Goal: Task Accomplishment & Management: Manage account settings

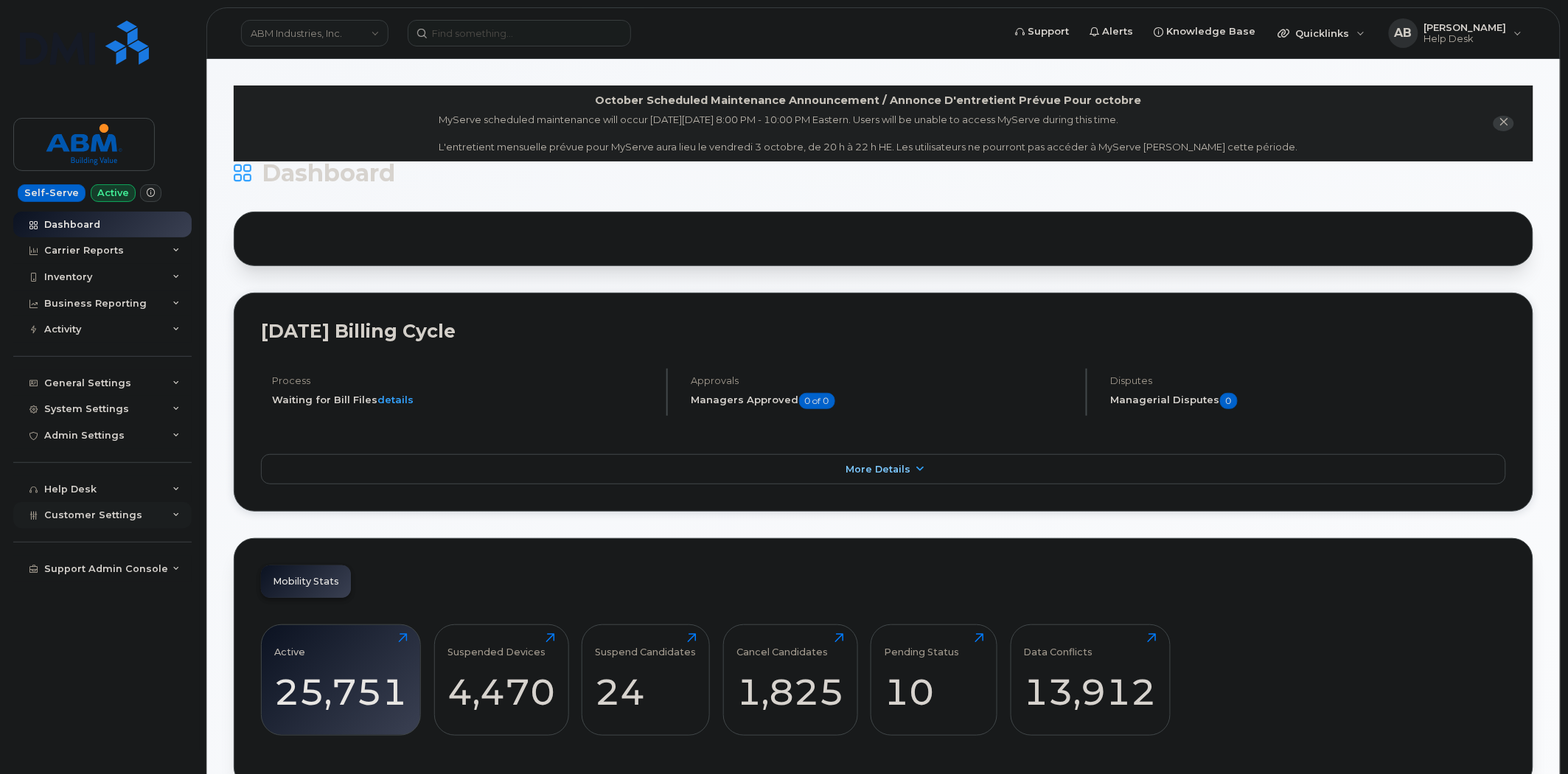
click at [170, 512] on div "Customer Settings" at bounding box center [103, 516] width 179 height 27
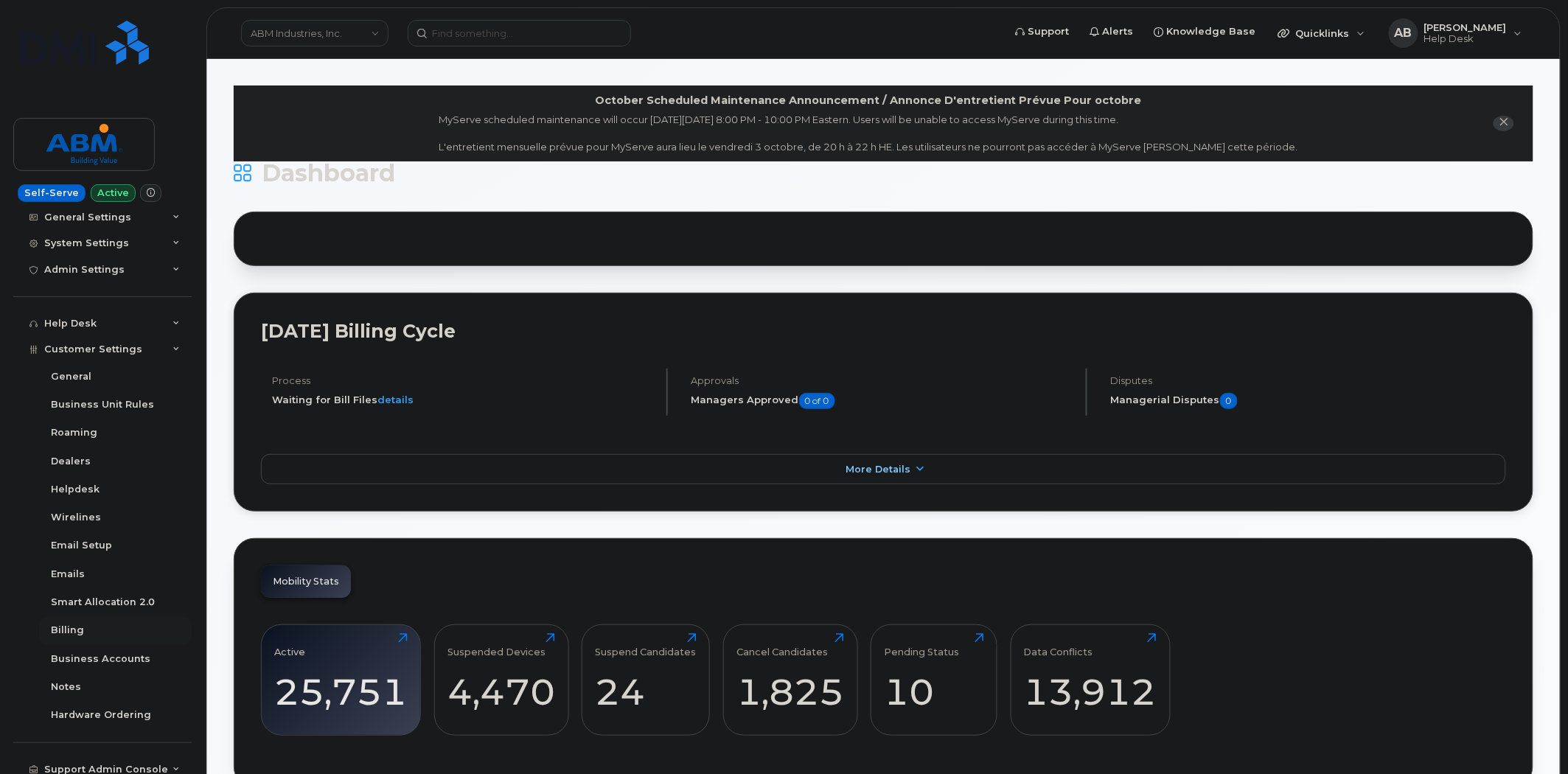
scroll to position [173, 0]
click at [115, 647] on div "Business Accounts" at bounding box center [100, 652] width 99 height 13
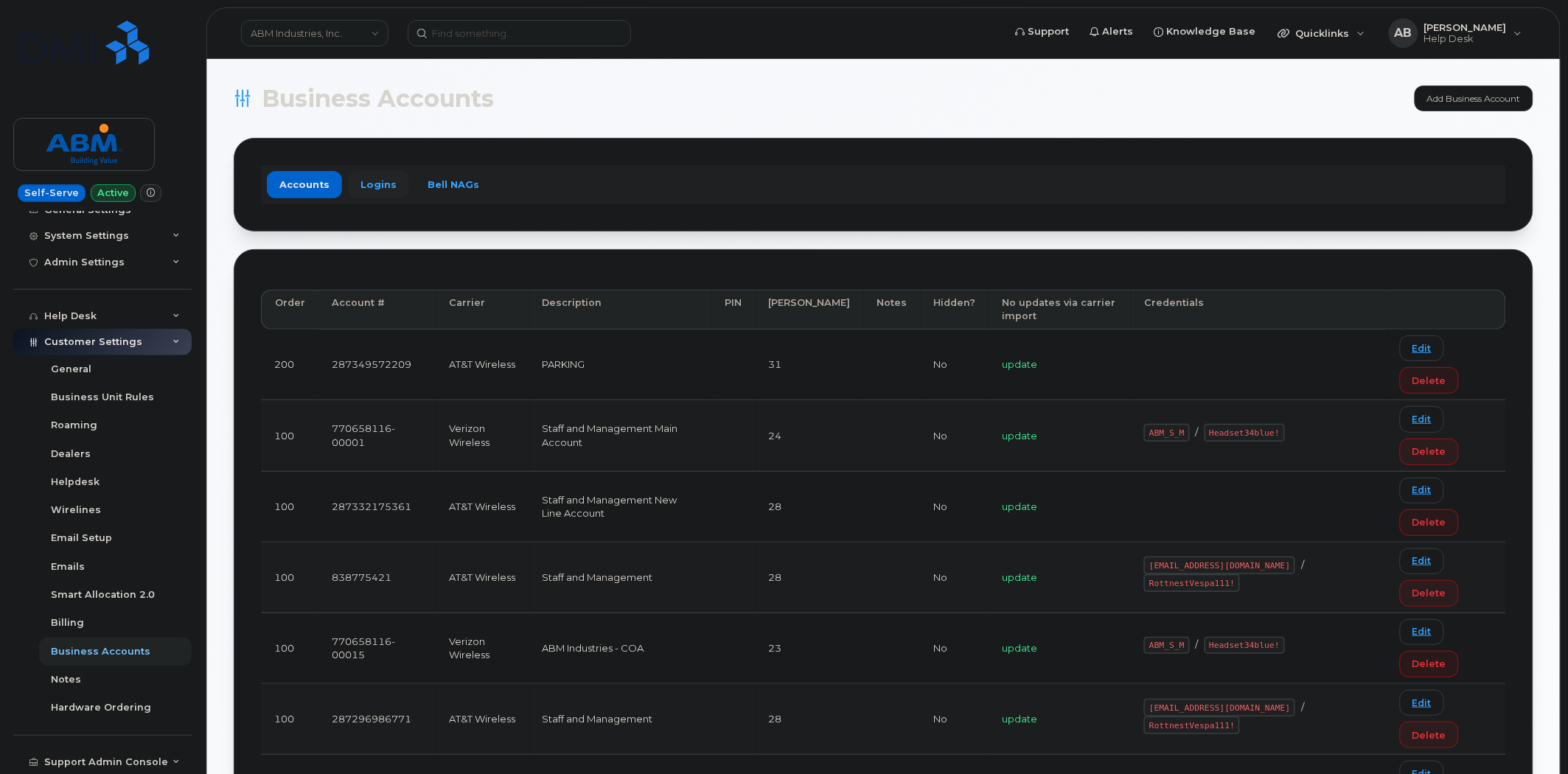
click at [388, 182] on link "Logins" at bounding box center [378, 184] width 61 height 27
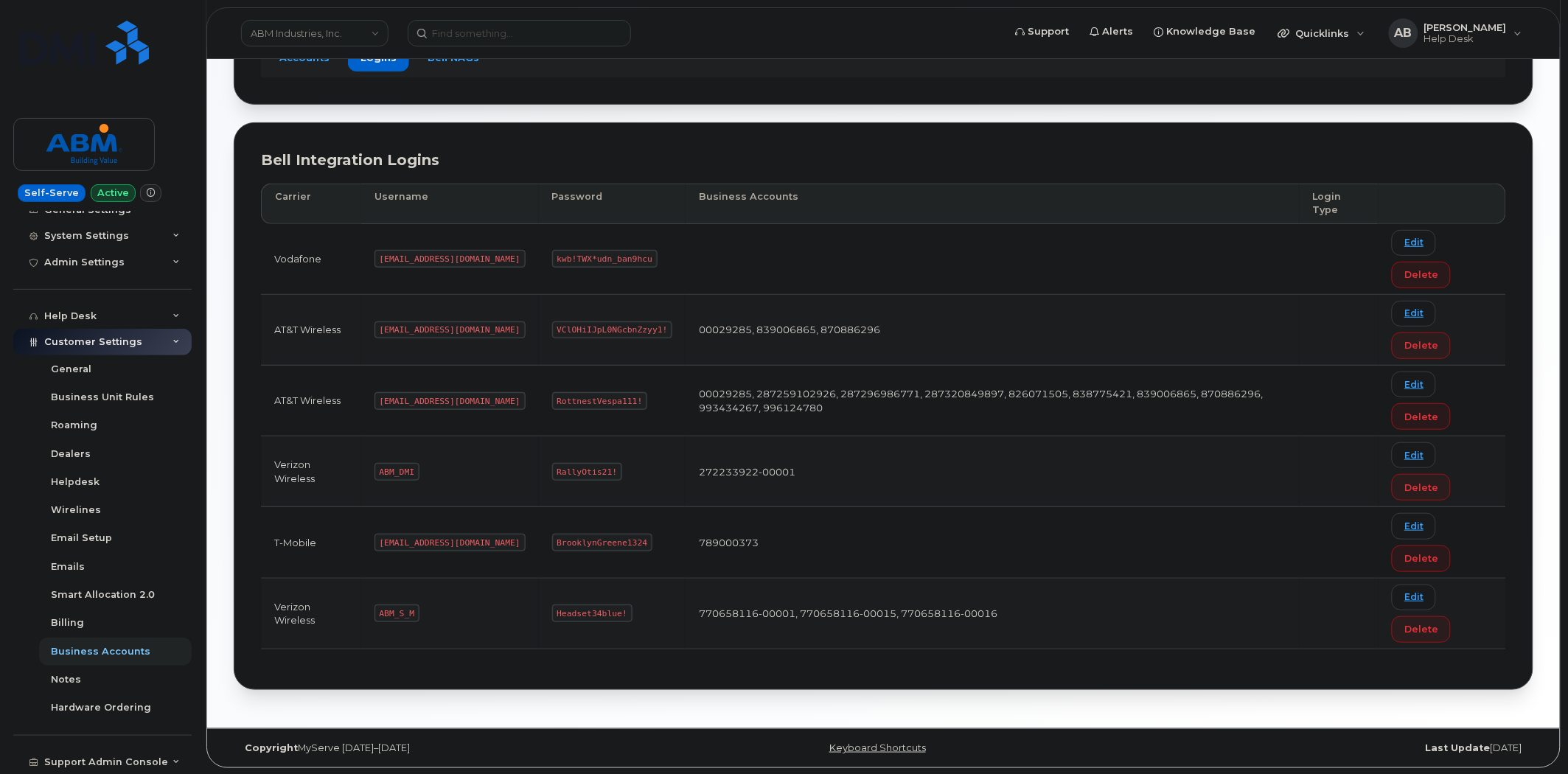
scroll to position [130, 0]
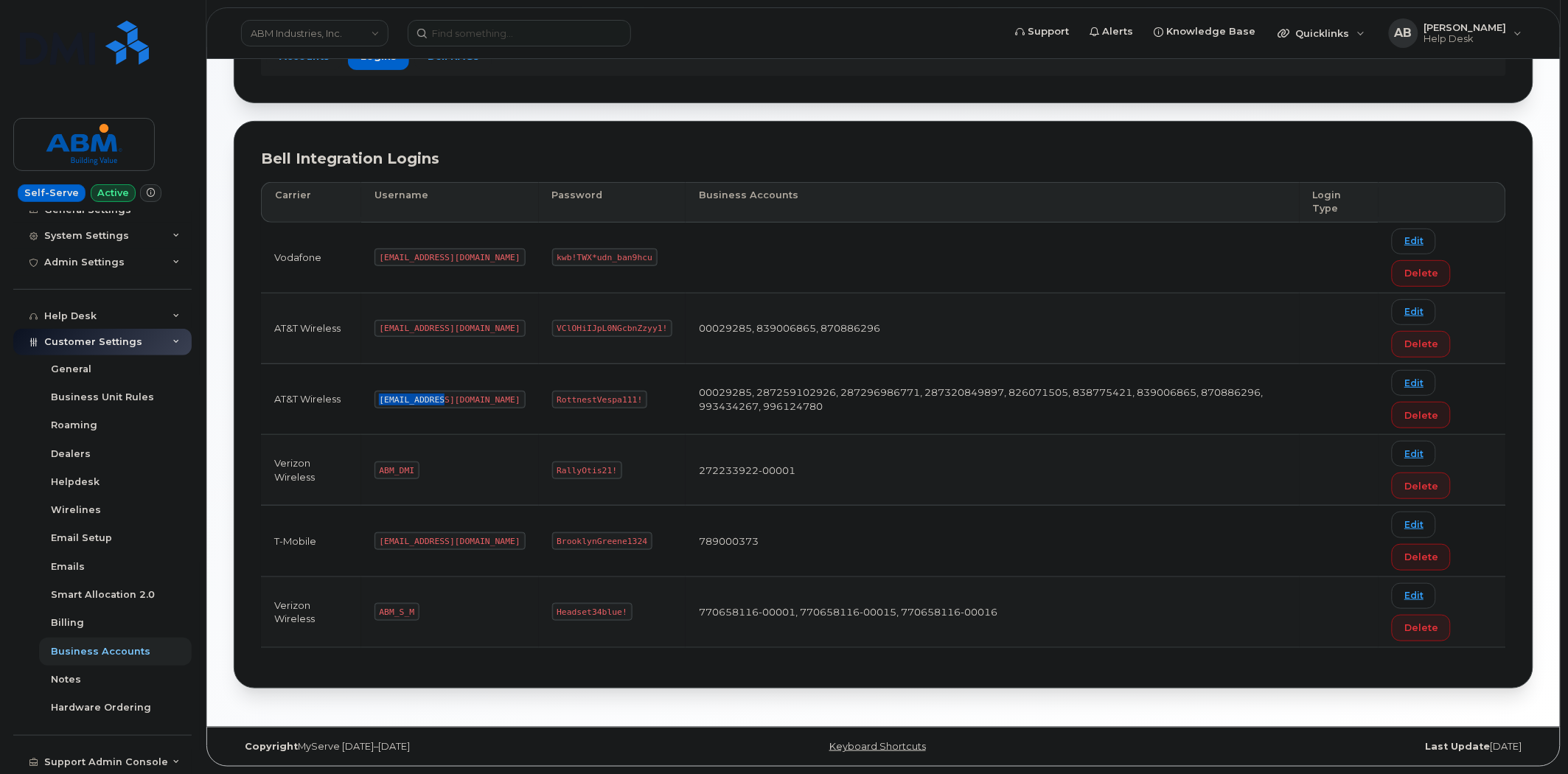
drag, startPoint x: 443, startPoint y: 398, endPoint x: 381, endPoint y: 394, distance: 62.1
click at [381, 394] on code "[EMAIL_ADDRESS][DOMAIN_NAME]" at bounding box center [450, 400] width 151 height 18
copy code "[EMAIL_ADDRESS][DOMAIN_NAME]"
drag, startPoint x: 586, startPoint y: 399, endPoint x: 497, endPoint y: 400, distance: 89.0
click at [539, 400] on td "RottnestVespa111!" at bounding box center [612, 399] width 148 height 71
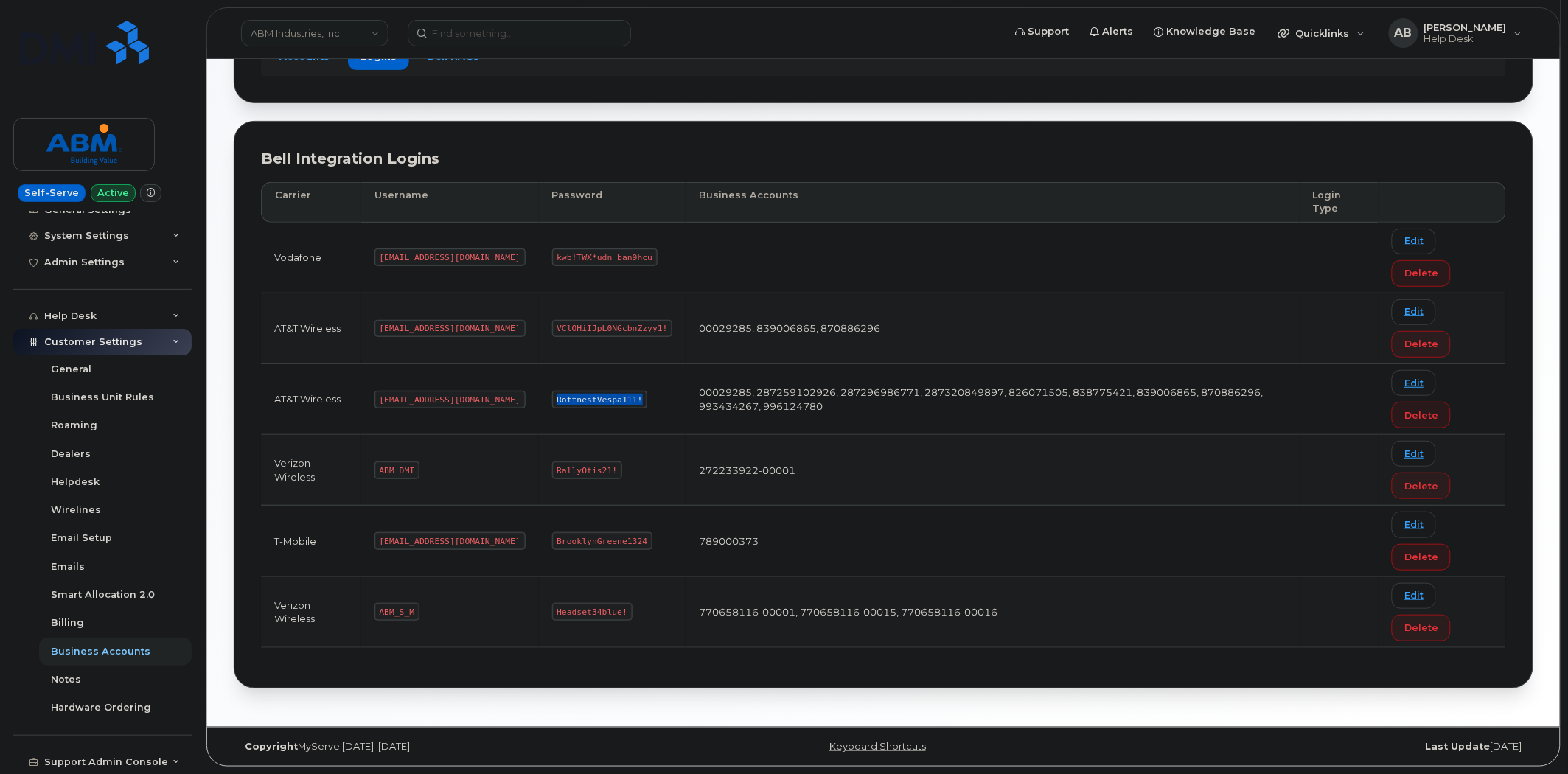
copy code "RottnestVespa111!"
